Goal: Use online tool/utility: Utilize a website feature to perform a specific function

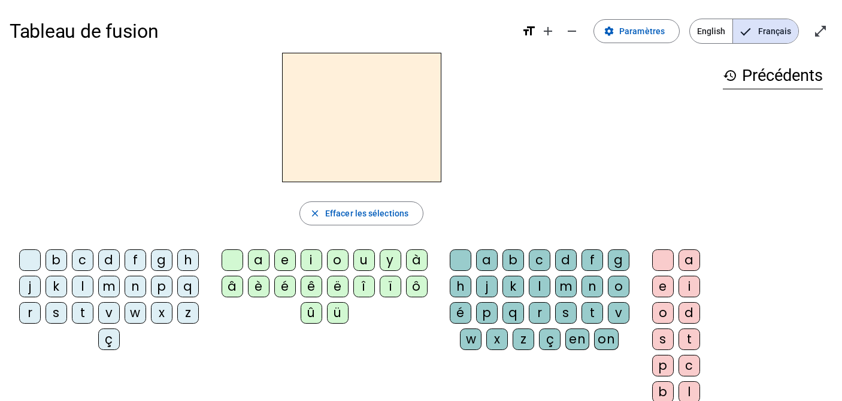
click at [81, 289] on div "l" at bounding box center [83, 286] width 22 height 22
click at [362, 260] on div "u" at bounding box center [364, 260] width 22 height 22
click at [339, 262] on div "o" at bounding box center [338, 260] width 22 height 22
click at [284, 255] on div "e" at bounding box center [285, 260] width 22 height 22
click at [262, 261] on div "a" at bounding box center [259, 260] width 22 height 22
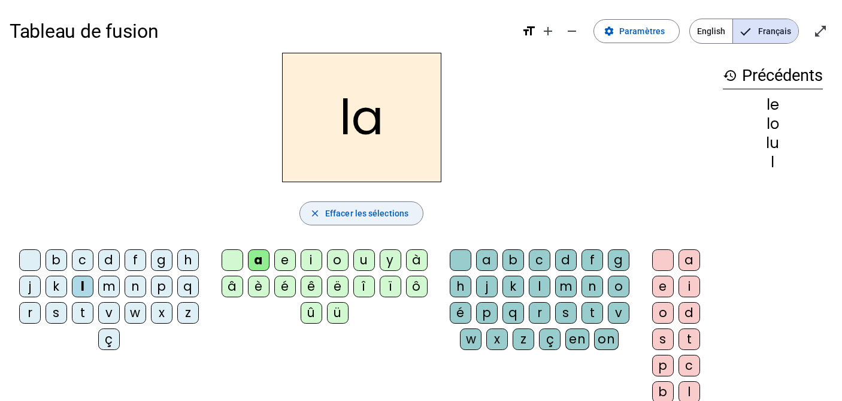
click at [342, 210] on span "Effacer les sélections" at bounding box center [366, 213] width 83 height 14
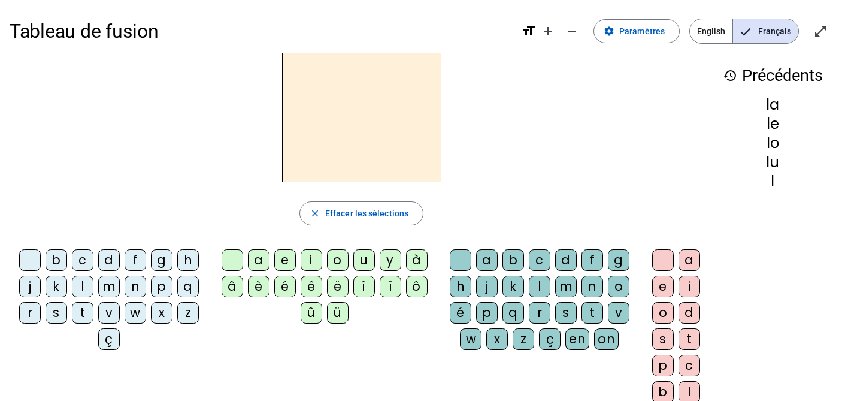
click at [79, 314] on div "t" at bounding box center [83, 313] width 22 height 22
click at [260, 263] on div "a" at bounding box center [259, 260] width 22 height 22
click at [282, 257] on div "e" at bounding box center [285, 260] width 22 height 22
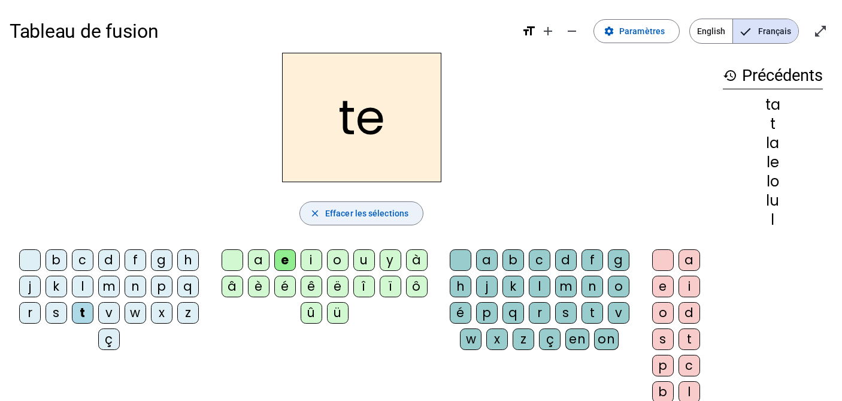
click at [333, 217] on span "Effacer les sélections" at bounding box center [366, 213] width 83 height 14
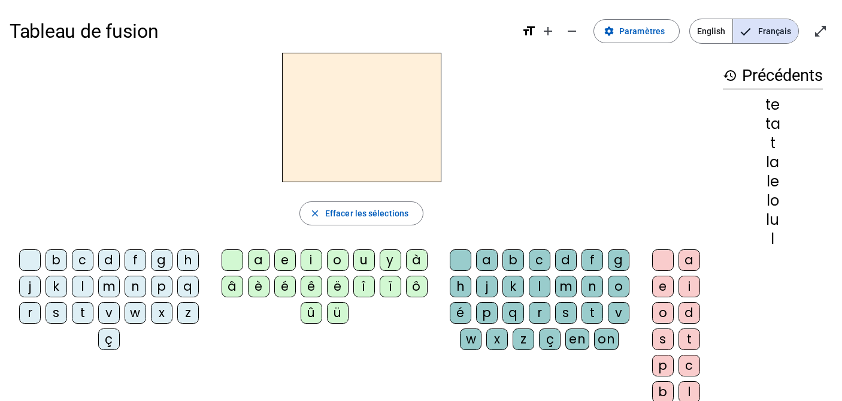
click at [283, 260] on div "e" at bounding box center [285, 260] width 22 height 22
click at [541, 287] on div "l" at bounding box center [540, 286] width 22 height 22
click at [541, 286] on div "l" at bounding box center [540, 286] width 22 height 22
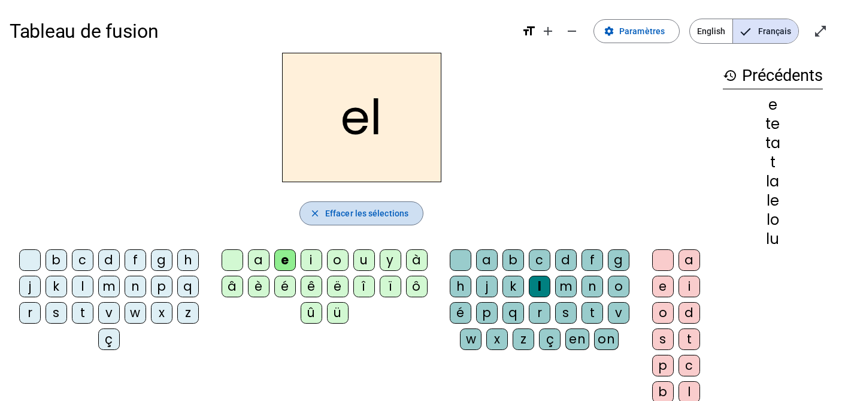
click at [361, 213] on span "Effacer les sélections" at bounding box center [366, 213] width 83 height 14
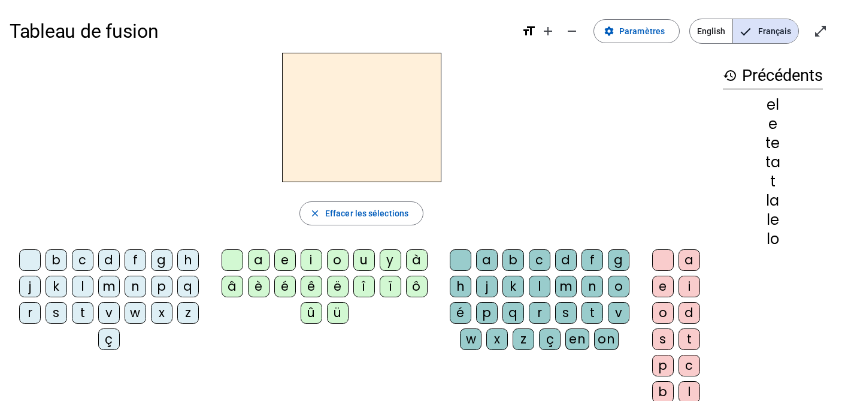
click at [80, 314] on div "t" at bounding box center [83, 313] width 22 height 22
click at [258, 263] on div "a" at bounding box center [259, 260] width 22 height 22
click at [283, 262] on div "e" at bounding box center [285, 260] width 22 height 22
click at [359, 263] on div "u" at bounding box center [364, 260] width 22 height 22
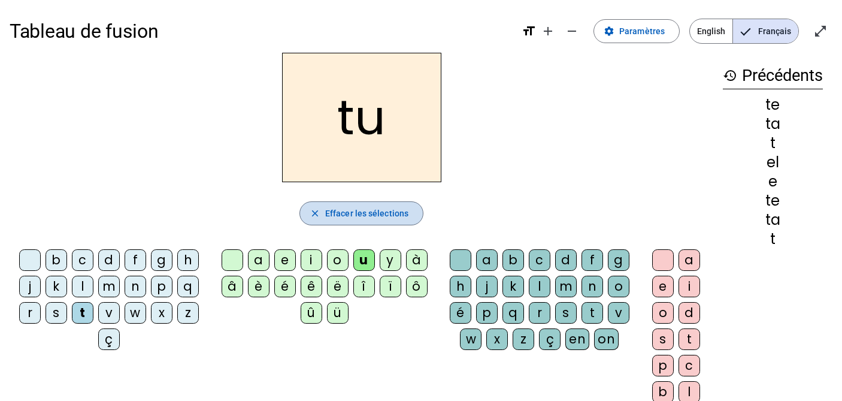
click at [332, 216] on span "Effacer les sélections" at bounding box center [366, 213] width 83 height 14
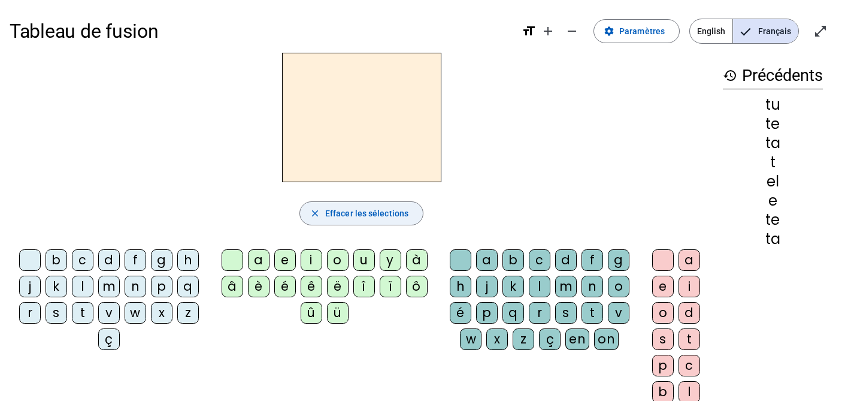
click at [332, 216] on span "Effacer les sélections" at bounding box center [366, 213] width 83 height 14
